Goal: Navigation & Orientation: Find specific page/section

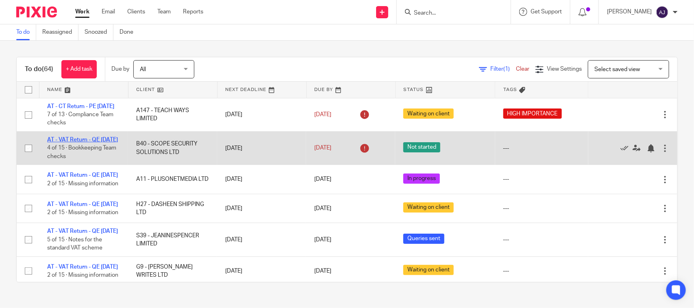
click at [81, 143] on link "AT - VAT Return - QE 30-06-2025" at bounding box center [82, 140] width 71 height 6
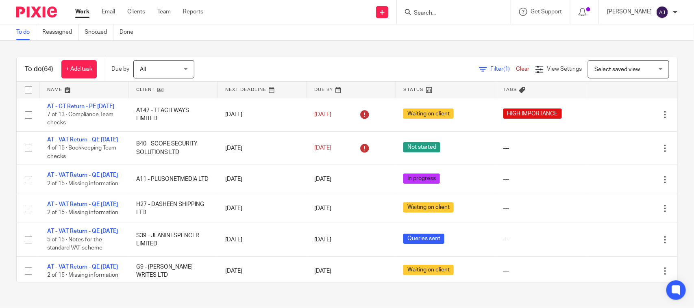
click at [405, 61] on div "Filter (1) Clear View Settings View Settings (1) Filters Clear Save Manage save…" at bounding box center [443, 69] width 469 height 18
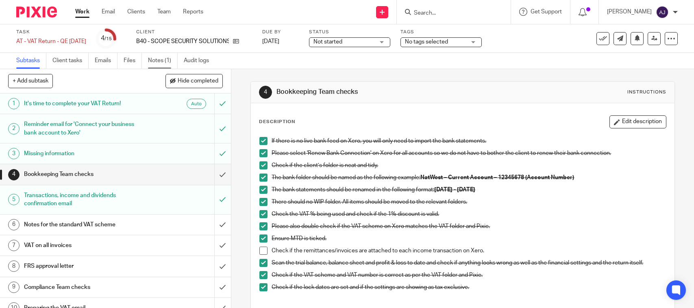
drag, startPoint x: 0, startPoint y: 0, endPoint x: 154, endPoint y: 64, distance: 167.3
click at [154, 64] on link "Notes (1)" at bounding box center [163, 61] width 30 height 16
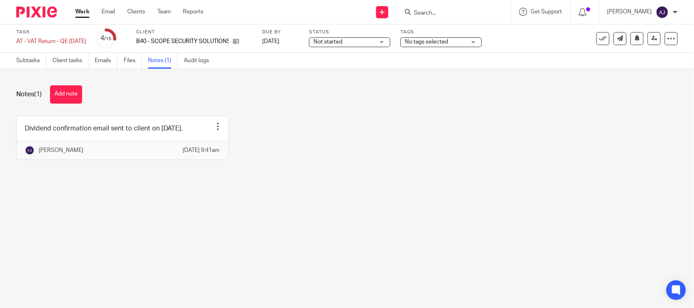
click at [333, 137] on div "Dividend confirmation email sent to client on 02-07-2025. Edit note Delete note…" at bounding box center [341, 144] width 674 height 56
click at [31, 67] on link "Subtasks" at bounding box center [31, 61] width 30 height 16
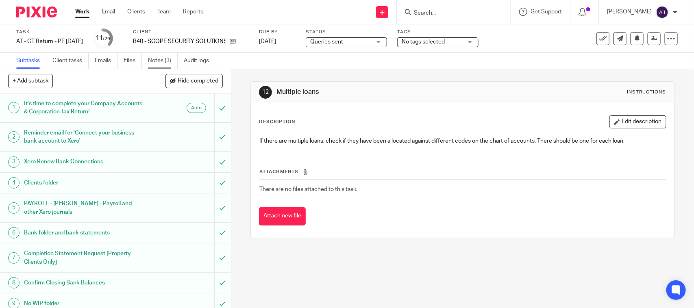
click at [169, 56] on link "Notes (3)" at bounding box center [163, 61] width 30 height 16
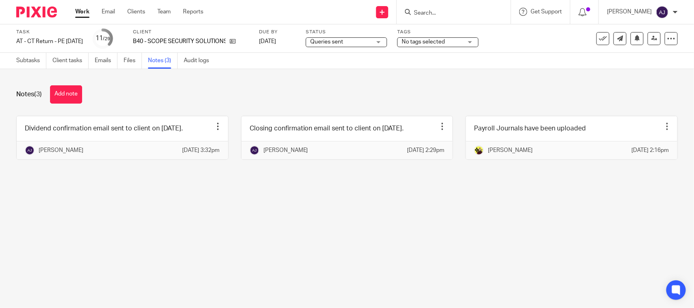
click at [142, 224] on main "Task AT - CT Return - PE [DATE] Save AT - [GEOGRAPHIC_DATA] Return - PE [DATE] …" at bounding box center [347, 154] width 694 height 308
click at [316, 240] on main "Task AT - CT Return - PE [DATE] Save AT - [GEOGRAPHIC_DATA] Return - PE [DATE] …" at bounding box center [347, 154] width 694 height 308
click at [298, 233] on main "Task AT - CT Return - PE [DATE] Save AT - [GEOGRAPHIC_DATA] Return - PE [DATE] …" at bounding box center [347, 154] width 694 height 308
click at [288, 213] on main "Task AT - CT Return - PE [DATE] Save AT - [GEOGRAPHIC_DATA] Return - PE [DATE] …" at bounding box center [347, 154] width 694 height 308
